Goal: Task Accomplishment & Management: Manage account settings

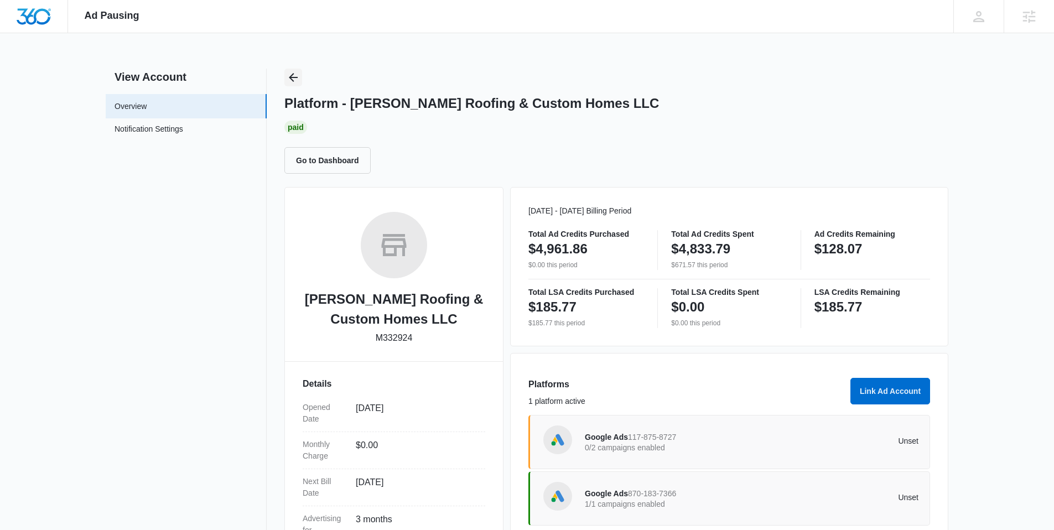
click at [293, 76] on icon "Back" at bounding box center [293, 77] width 13 height 13
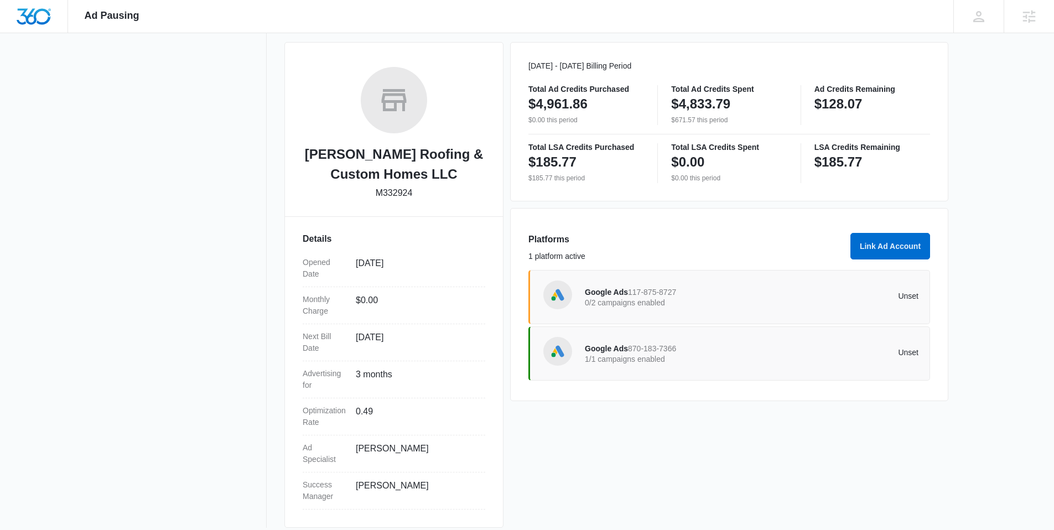
scroll to position [156, 0]
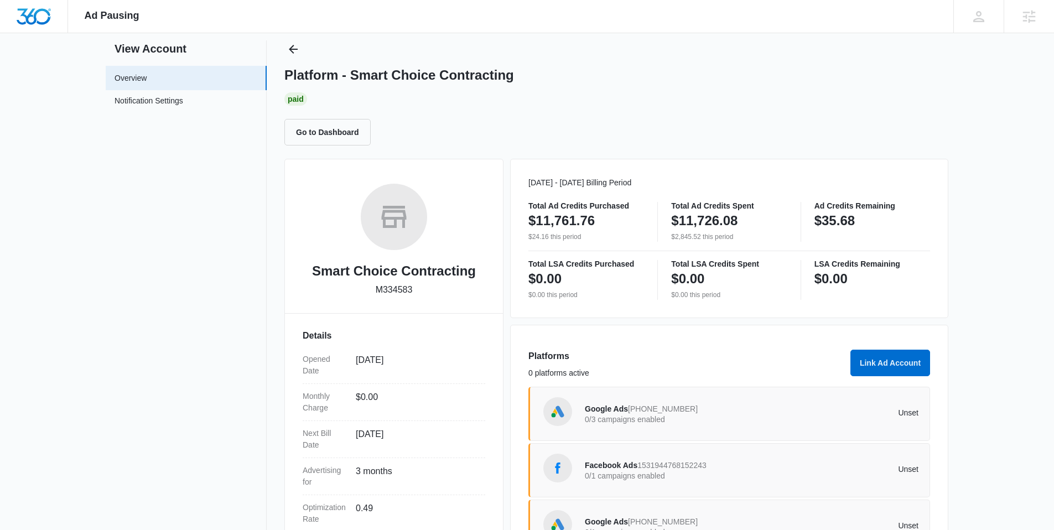
scroll to position [43, 0]
